Goal: Task Accomplishment & Management: Use online tool/utility

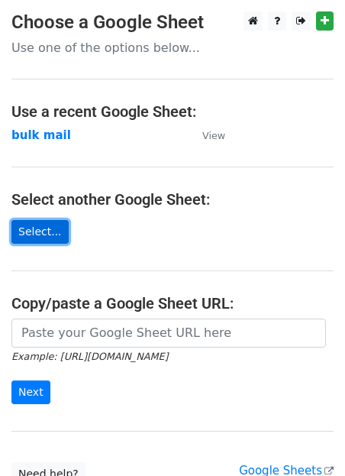
click at [45, 240] on link "Select..." at bounding box center [39, 232] width 57 height 24
click at [37, 44] on p "Use one of the options below..." at bounding box center [172, 48] width 322 height 16
click at [30, 232] on link "Select..." at bounding box center [39, 232] width 57 height 24
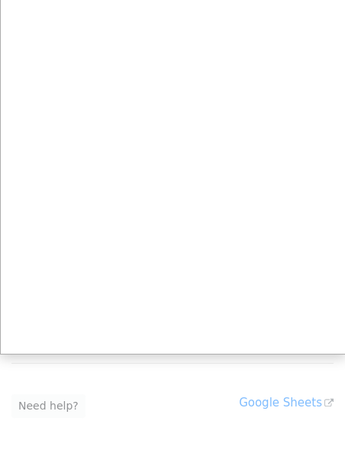
scroll to position [83, 0]
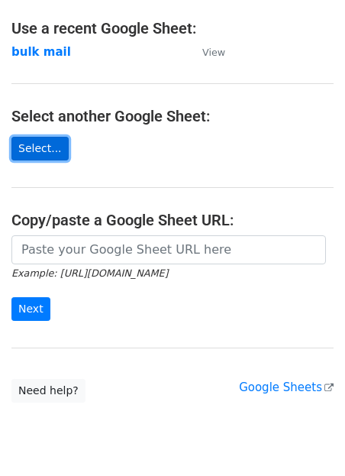
click at [39, 157] on link "Select..." at bounding box center [39, 149] width 57 height 24
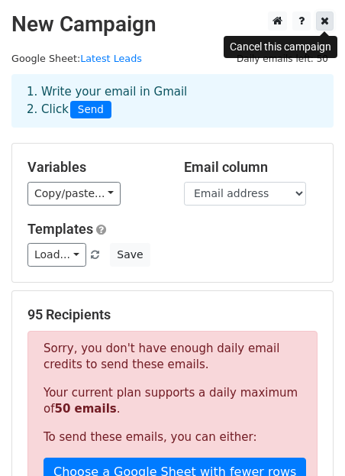
click at [319, 23] on link at bounding box center [325, 20] width 18 height 19
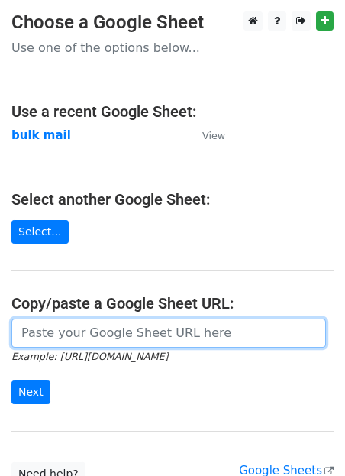
click at [46, 337] on input "url" at bounding box center [168, 333] width 315 height 29
paste input "https://docs.google.com/spreadsheets/d/1UDZcTv2GwDsAWnNLKnRxgTq5gYz28ceZ94jB7KX…"
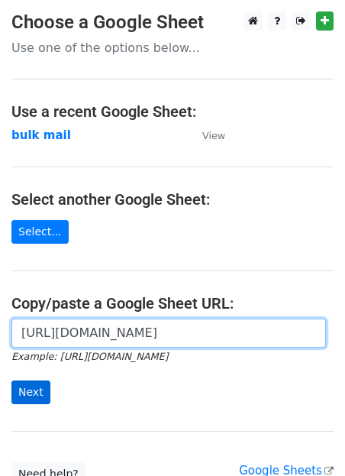
type input "https://docs.google.com/spreadsheets/d/1UDZcTv2GwDsAWnNLKnRxgTq5gYz28ceZ94jB7KX…"
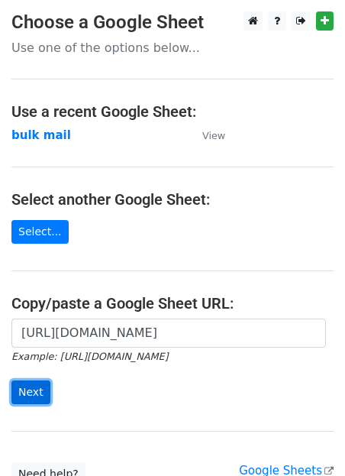
scroll to position [0, 0]
click at [46, 387] on input "Next" at bounding box center [30, 392] width 39 height 24
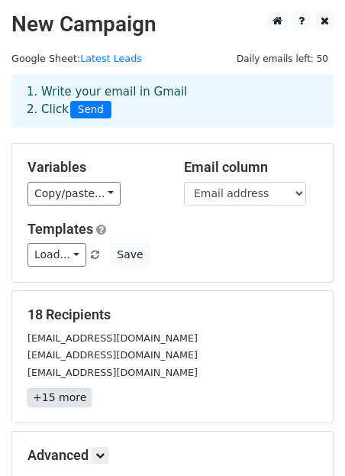
click at [63, 399] on link "+15 more" at bounding box center [60, 397] width 64 height 19
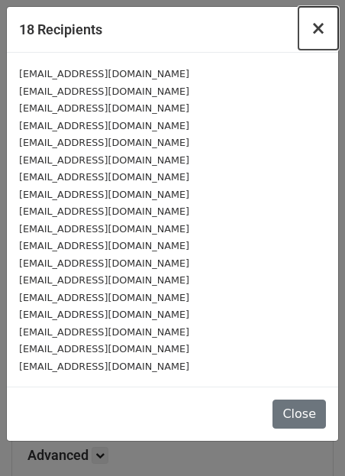
click at [321, 25] on span "×" at bounding box center [318, 28] width 15 height 21
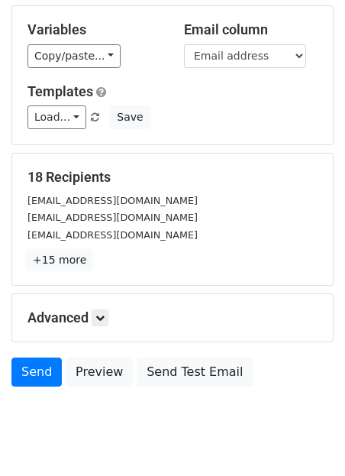
scroll to position [178, 0]
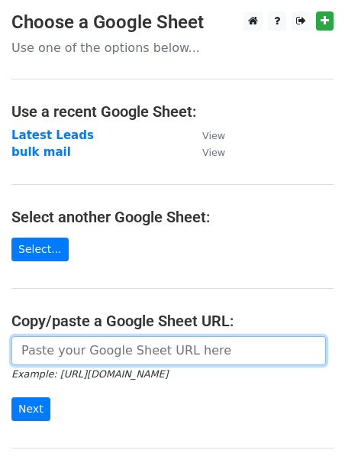
click at [86, 348] on input "url" at bounding box center [168, 350] width 315 height 29
paste input "[URL][DOMAIN_NAME]"
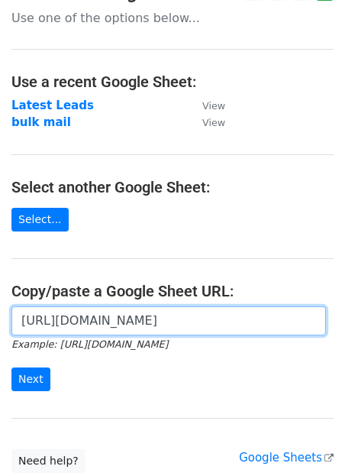
scroll to position [31, 0]
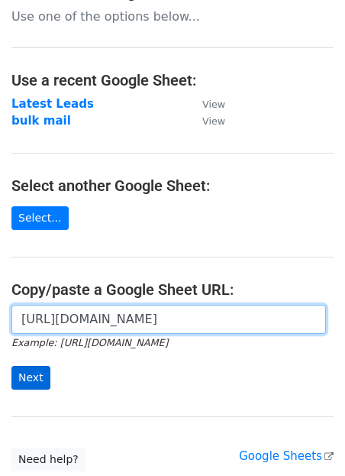
type input "[URL][DOMAIN_NAME]"
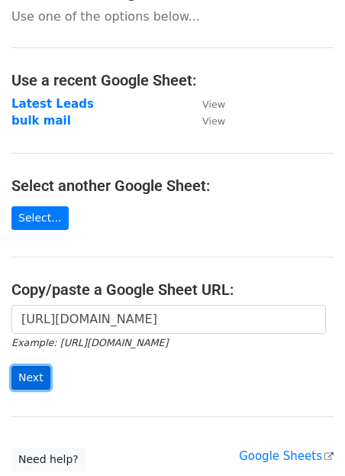
scroll to position [0, 0]
click at [29, 376] on input "Next" at bounding box center [30, 378] width 39 height 24
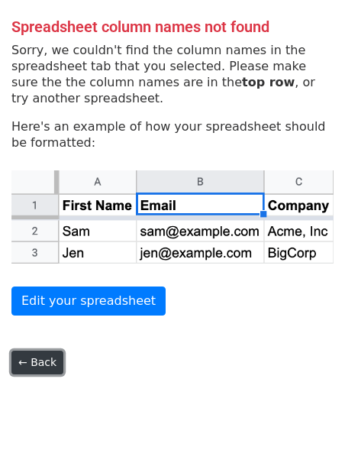
click at [40, 367] on link "← Back" at bounding box center [37, 363] width 52 height 24
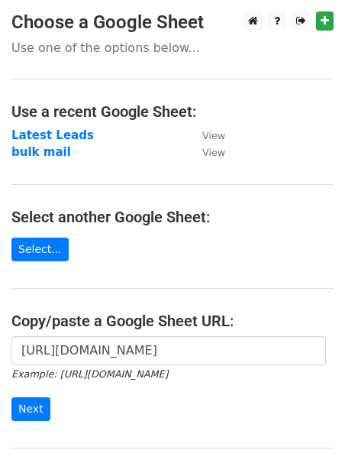
scroll to position [31, 0]
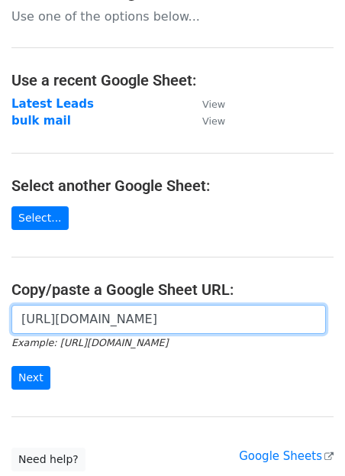
click at [76, 323] on input "[URL][DOMAIN_NAME]" at bounding box center [168, 319] width 315 height 29
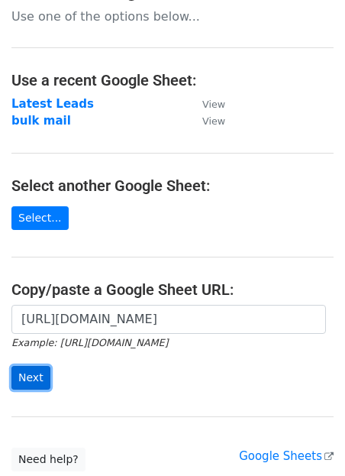
click at [39, 382] on input "Next" at bounding box center [30, 378] width 39 height 24
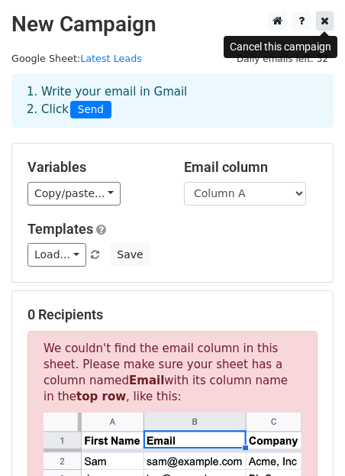
click at [322, 21] on icon at bounding box center [325, 20] width 8 height 11
click at [329, 23] on link at bounding box center [325, 20] width 18 height 19
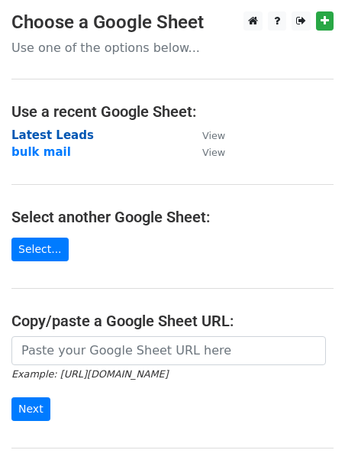
click at [45, 136] on strong "Latest Leads" at bounding box center [52, 135] width 83 height 14
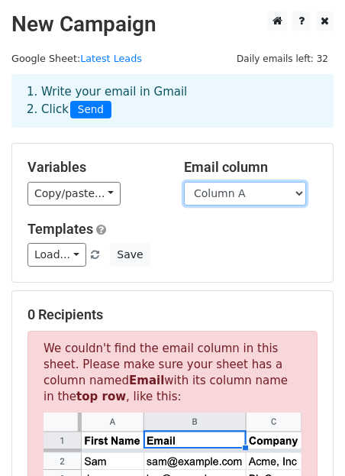
click at [263, 190] on select "Column A Column B Column C Column D Column E Column F Column G Column H Column …" at bounding box center [245, 194] width 122 height 24
click at [222, 183] on select "Column A Column B Column C Column D Column E Column F Column G Column H Column …" at bounding box center [245, 194] width 122 height 24
select select "Column C"
click at [184, 182] on select "Column A Column B Column C Column D Column E Column F Column G Column H Column …" at bounding box center [245, 194] width 122 height 24
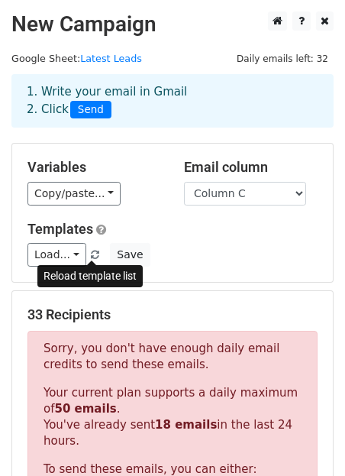
click at [92, 254] on span at bounding box center [95, 256] width 8 height 10
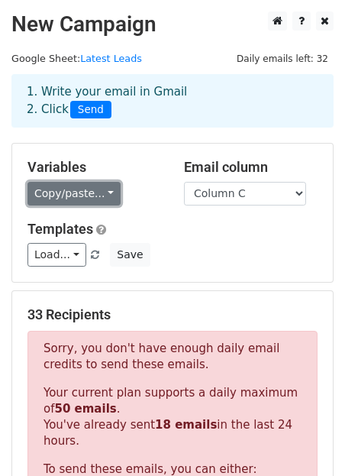
click at [82, 193] on link "Copy/paste..." at bounding box center [74, 194] width 93 height 24
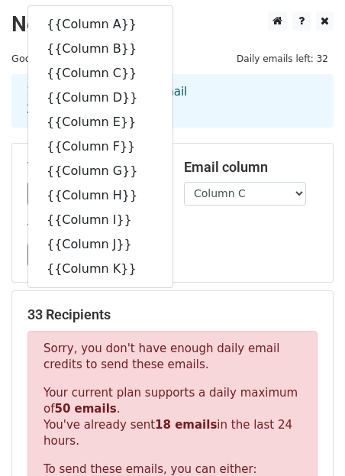
click at [214, 66] on main "New Campaign Daily emails left: 32 Google Sheet: Latest Leads 1. Write your ema…" at bounding box center [172, 436] width 345 height 851
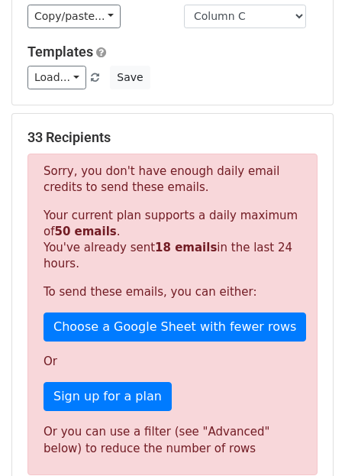
scroll to position [184, 0]
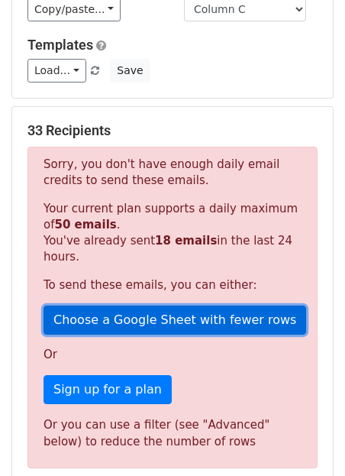
click at [138, 319] on link "Choose a Google Sheet with fewer rows" at bounding box center [175, 320] width 263 height 29
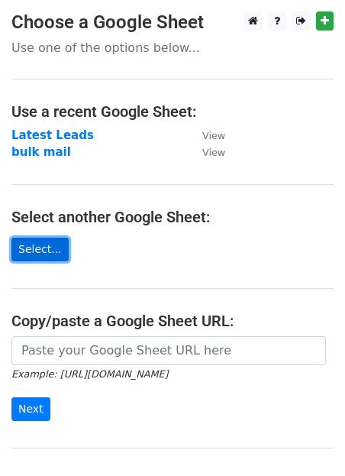
click at [41, 254] on link "Select..." at bounding box center [39, 250] width 57 height 24
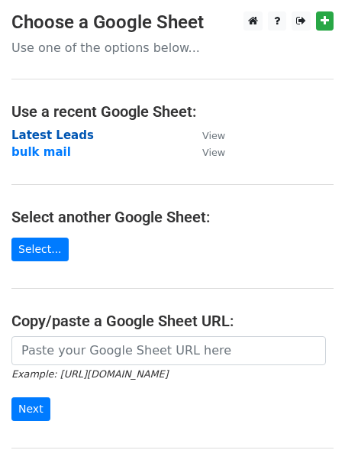
click at [71, 136] on strong "Latest Leads" at bounding box center [52, 135] width 83 height 14
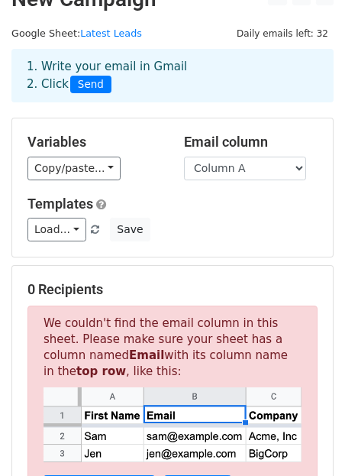
scroll to position [28, 0]
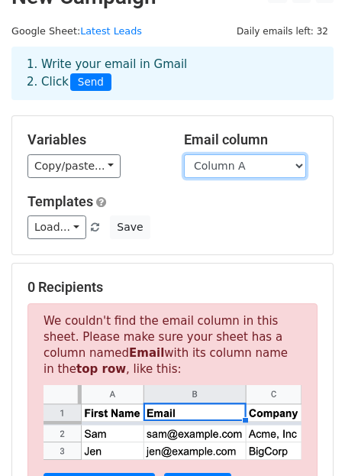
click at [201, 163] on select "Column A Column B Column C Column D Column E Column F Column G Column H Column …" at bounding box center [245, 166] width 122 height 24
select select "Column C"
click at [184, 154] on select "Column A Column B Column C Column D Column E Column F Column G Column H Column …" at bounding box center [245, 166] width 122 height 24
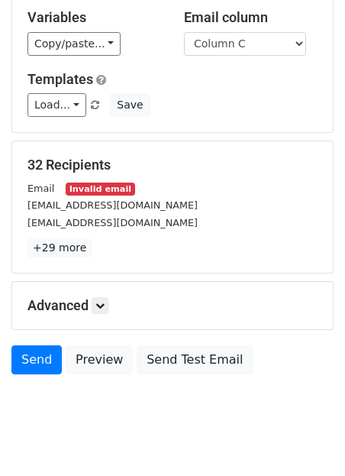
scroll to position [146, 0]
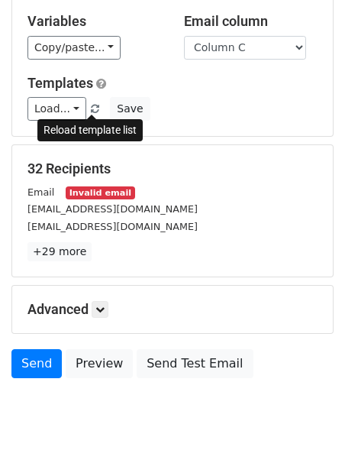
click at [91, 110] on span at bounding box center [95, 110] width 8 height 10
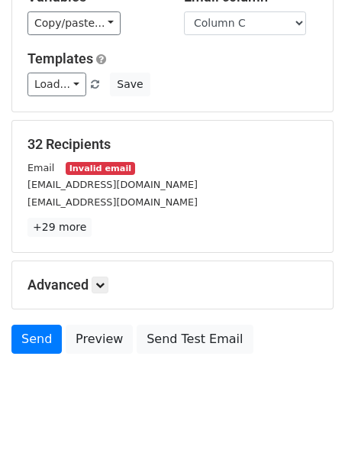
scroll to position [178, 0]
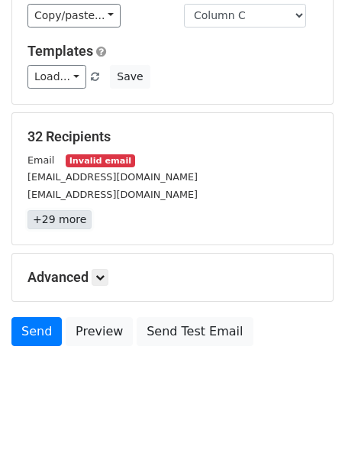
click at [69, 217] on link "+29 more" at bounding box center [60, 219] width 64 height 19
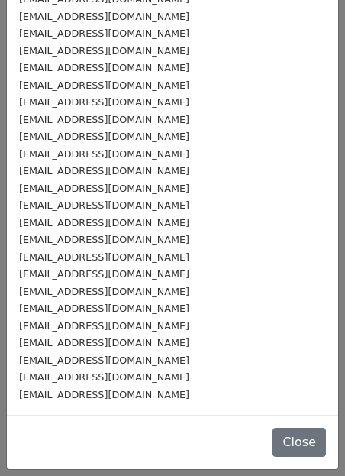
scroll to position [0, 0]
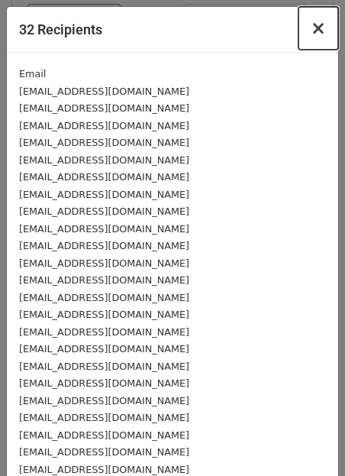
click at [309, 31] on button "×" at bounding box center [319, 28] width 40 height 43
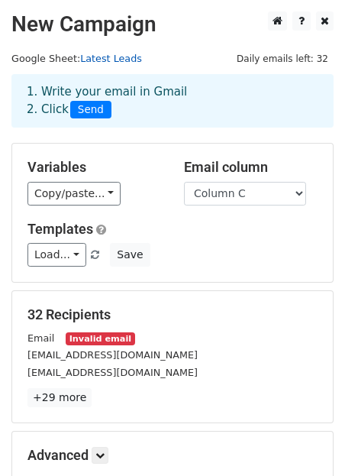
click at [94, 59] on link "Latest Leads" at bounding box center [111, 58] width 62 height 11
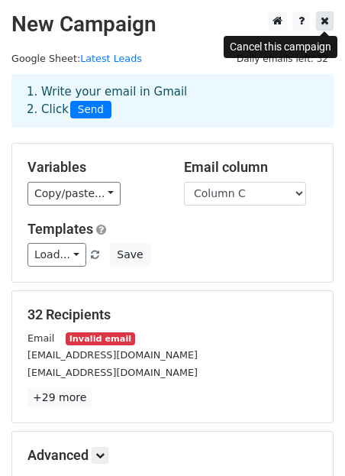
click at [322, 20] on icon at bounding box center [325, 20] width 8 height 11
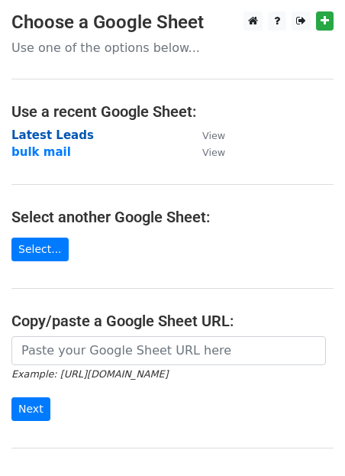
click at [43, 136] on strong "Latest Leads" at bounding box center [52, 135] width 83 height 14
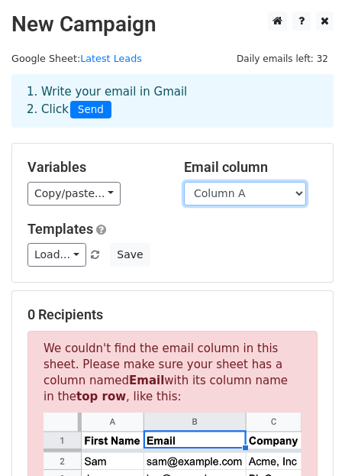
click at [233, 200] on select "Column A Column B Column C Column D Column E Column F Column G Column H Column …" at bounding box center [245, 194] width 122 height 24
select select "Column C"
click at [184, 182] on select "Column A Column B Column C Column D Column E Column F Column G Column H Column …" at bounding box center [245, 194] width 122 height 24
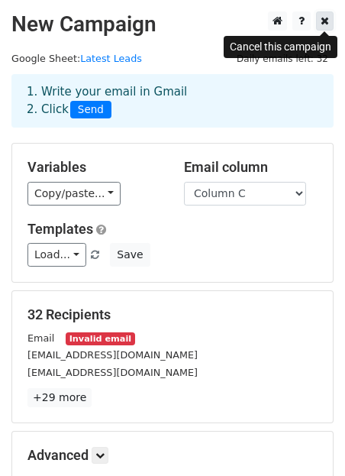
click at [322, 24] on icon at bounding box center [325, 20] width 8 height 11
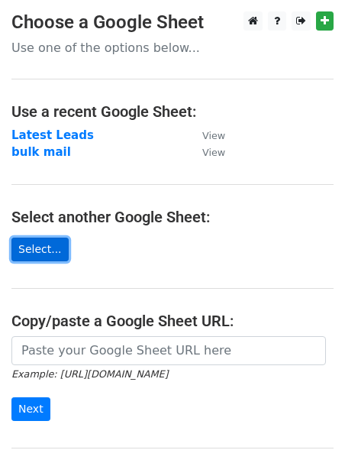
click at [40, 253] on link "Select..." at bounding box center [39, 250] width 57 height 24
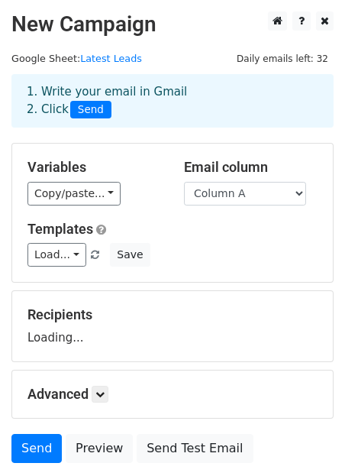
scroll to position [10, 0]
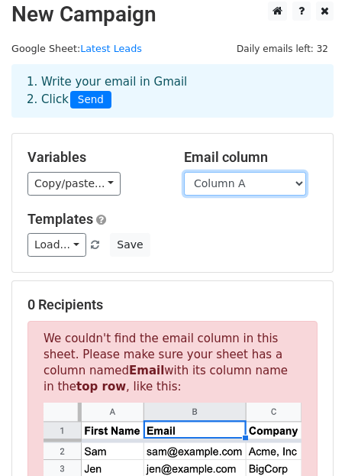
click at [258, 179] on select "Column A Column B Column C Column D Column E Column F Column G Column H Column …" at bounding box center [245, 184] width 122 height 24
select select "Column C"
click at [184, 172] on select "Column A Column B Column C Column D Column E Column F Column G Column H Column …" at bounding box center [245, 184] width 122 height 24
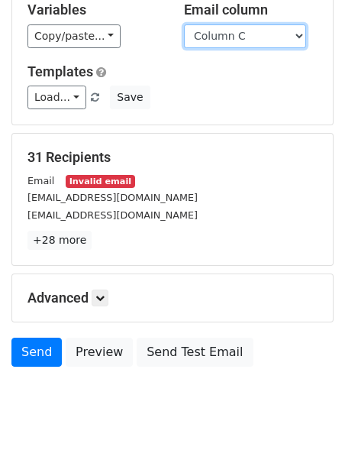
scroll to position [178, 0]
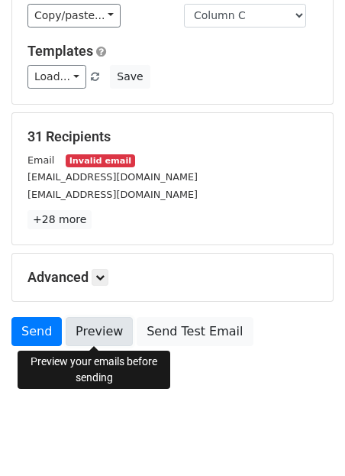
click at [82, 327] on link "Preview" at bounding box center [99, 331] width 67 height 29
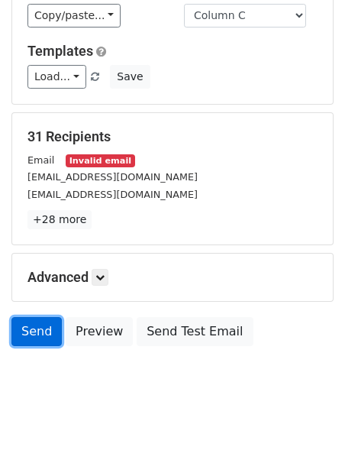
click at [25, 332] on link "Send" at bounding box center [36, 331] width 50 height 29
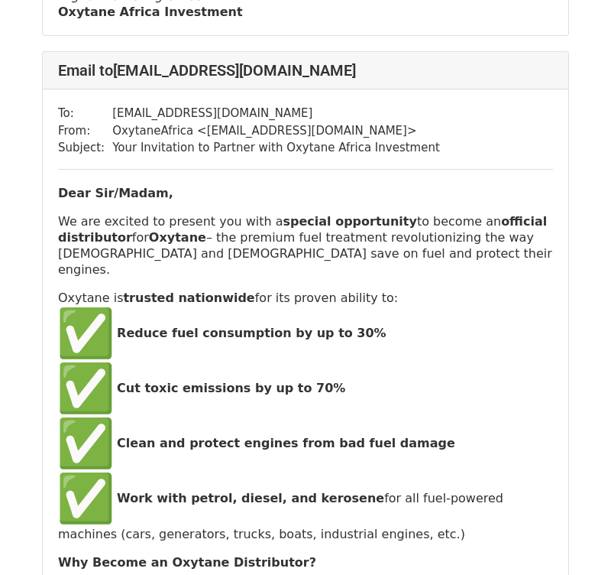
scroll to position [6769, 0]
